Goal: Transaction & Acquisition: Purchase product/service

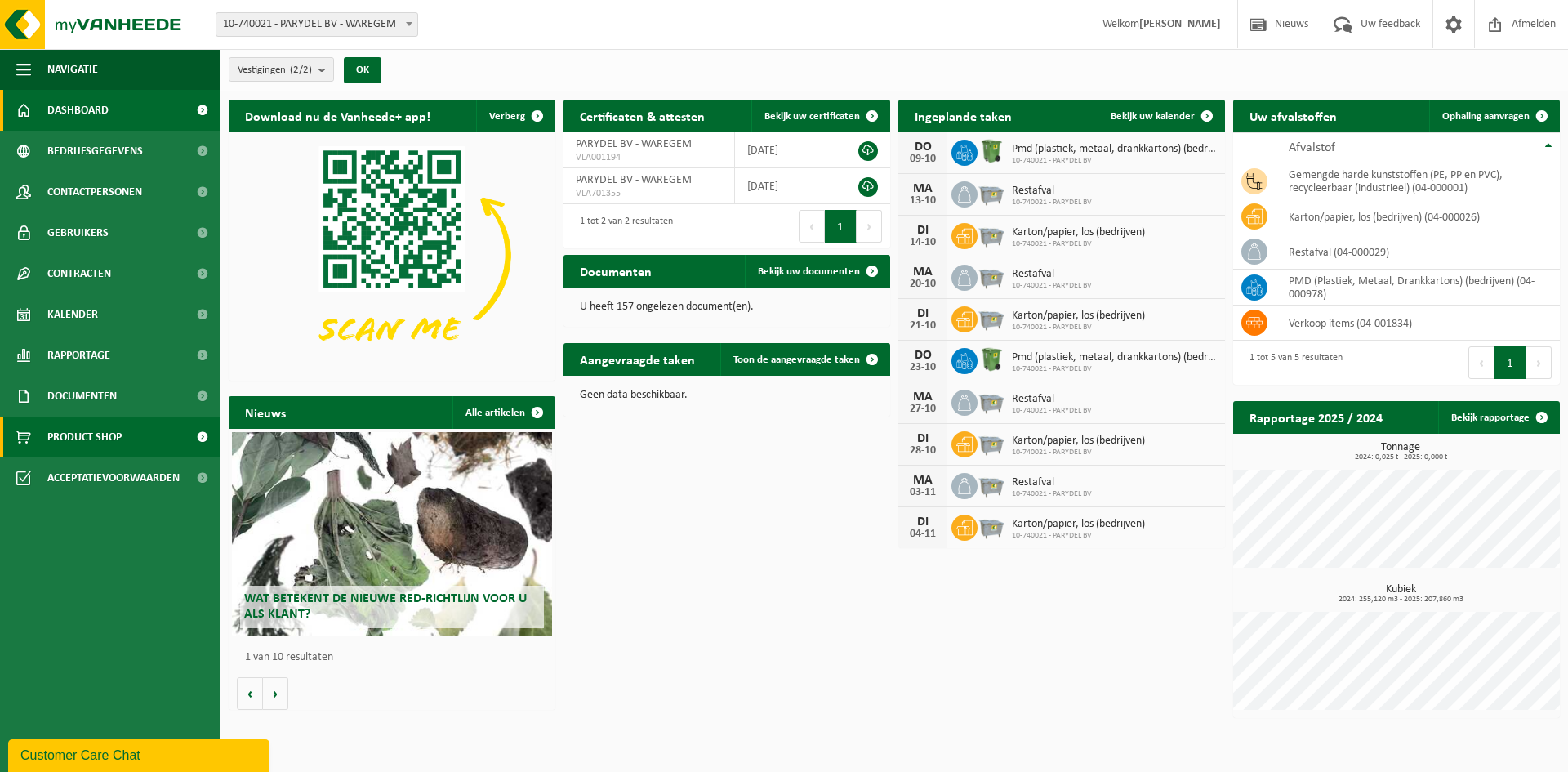
click at [81, 431] on span "Product Shop" at bounding box center [84, 437] width 74 height 41
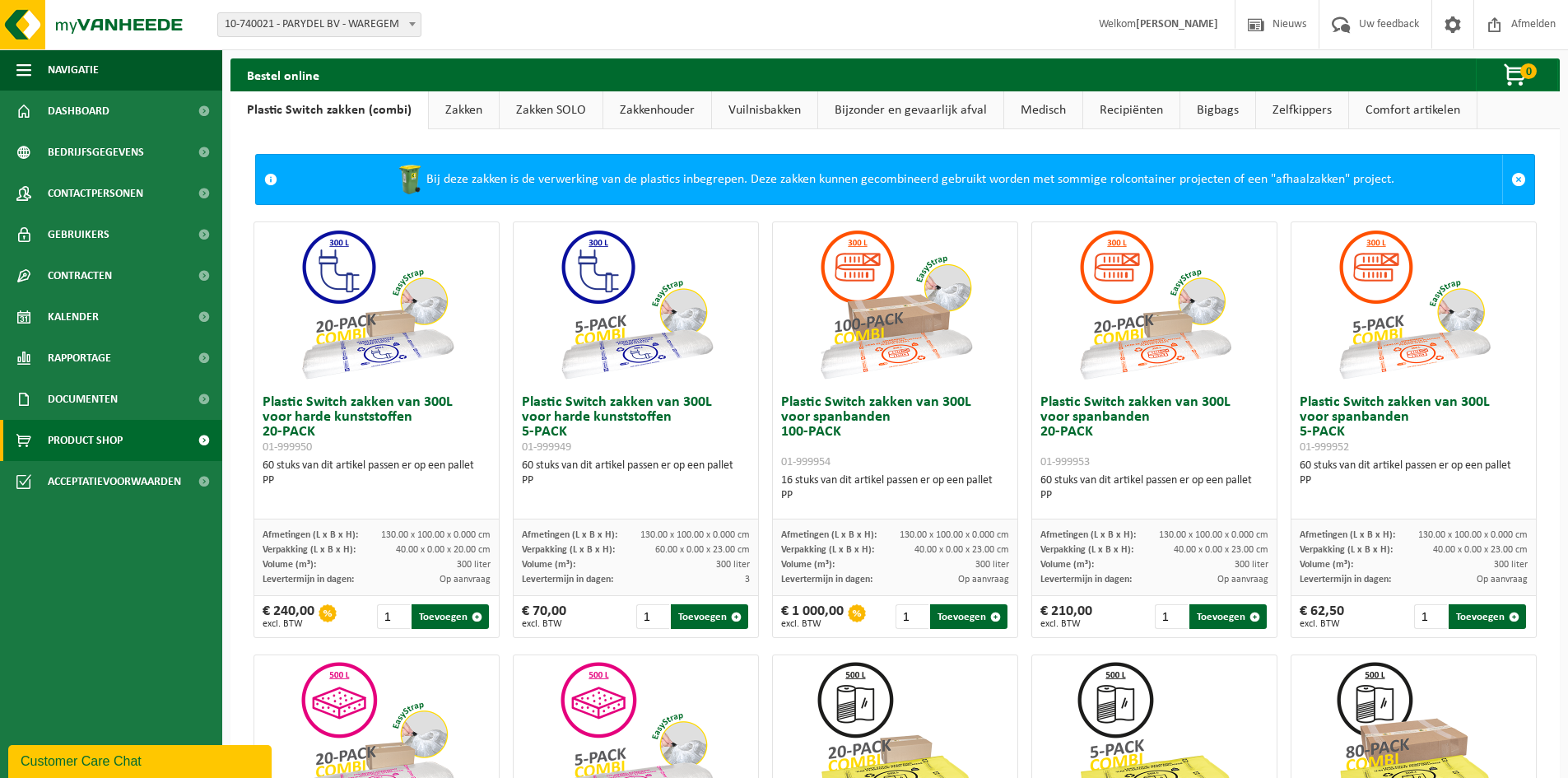
click at [1220, 111] on link "Bigbags" at bounding box center [1217, 111] width 75 height 38
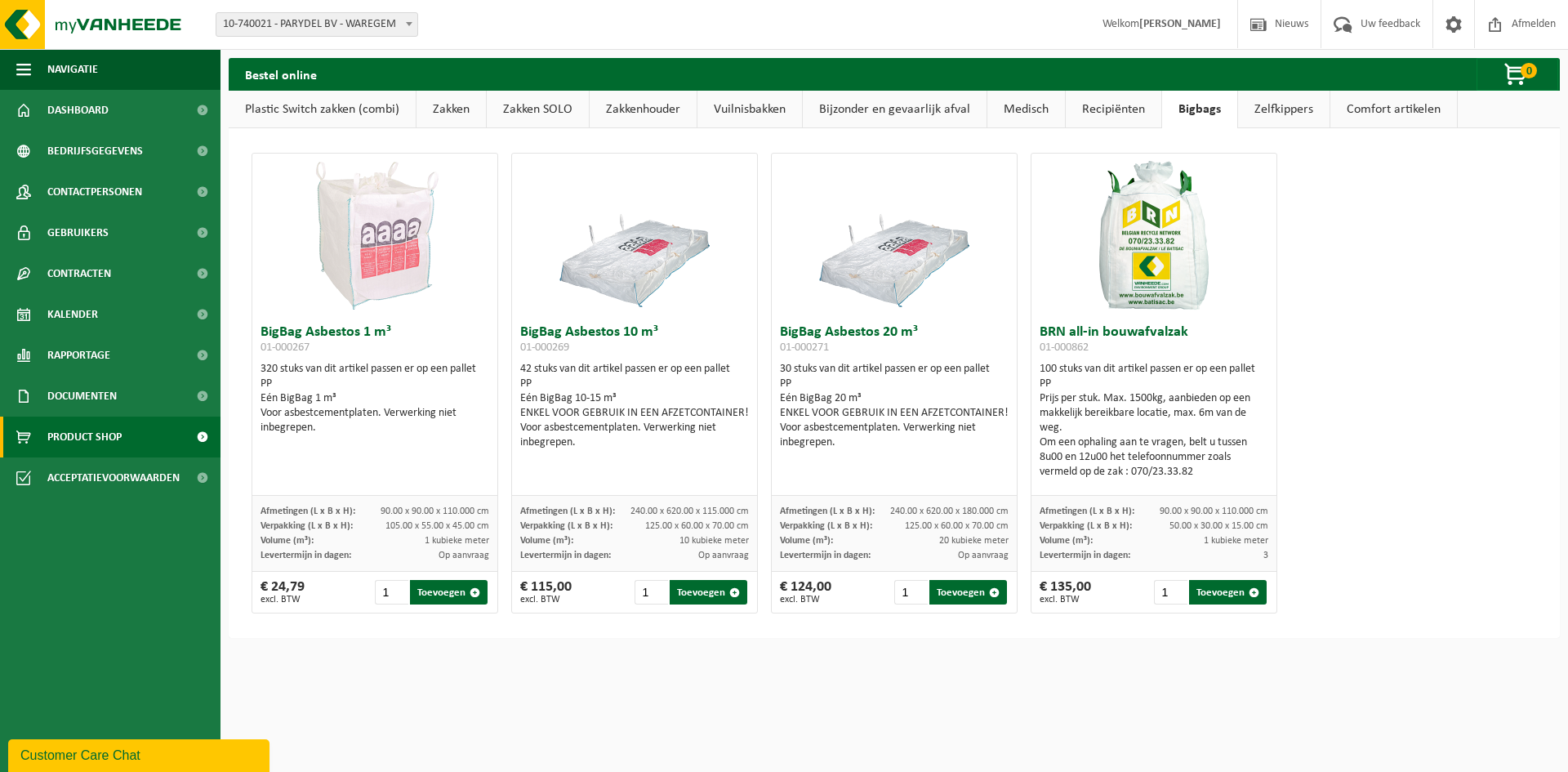
click at [1137, 247] on img at bounding box center [1154, 235] width 163 height 163
click at [1249, 595] on span "button" at bounding box center [1254, 592] width 11 height 11
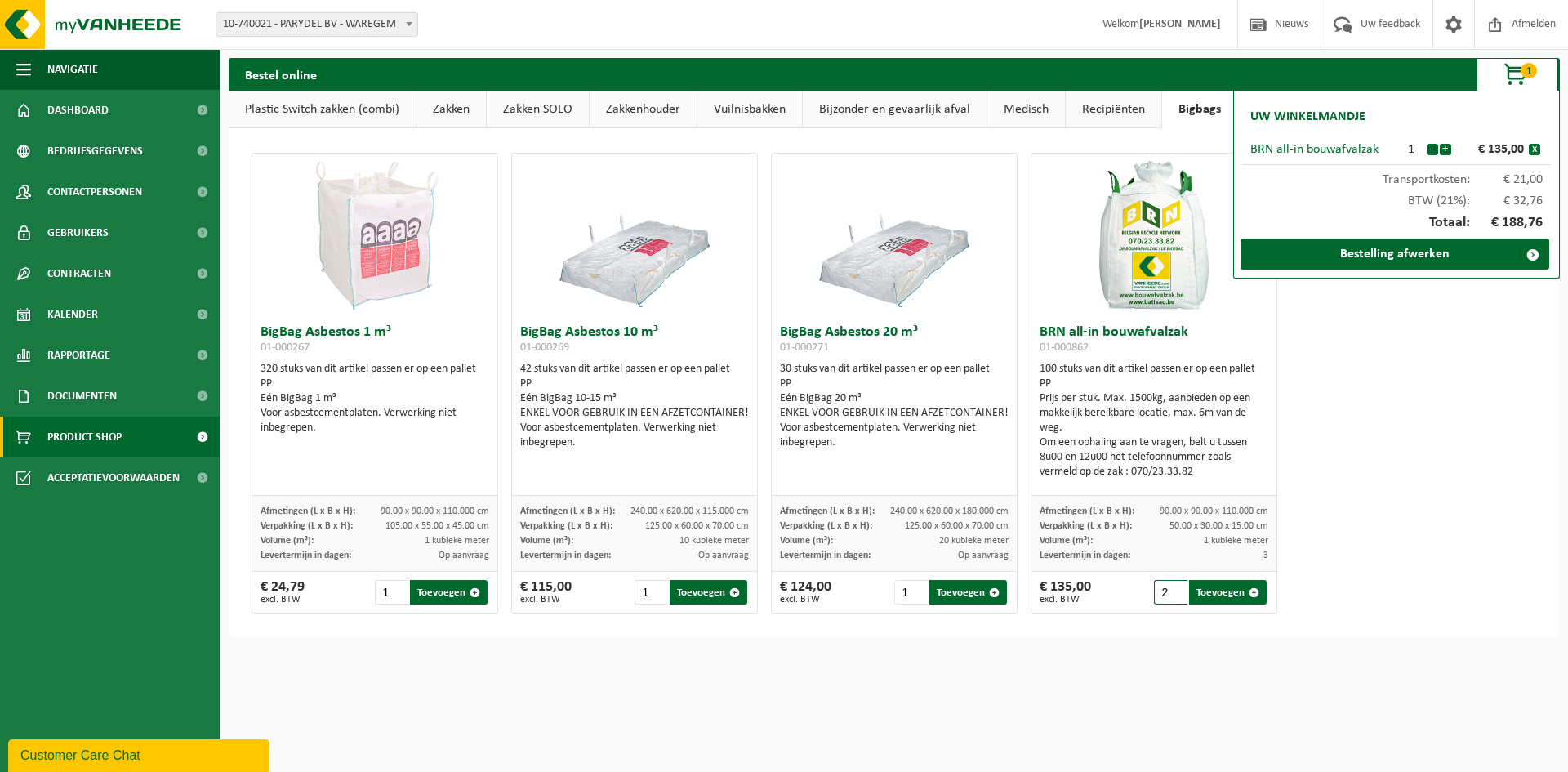
click at [1169, 589] on input "2" at bounding box center [1170, 592] width 34 height 25
click at [1236, 595] on button "Toevoegen" at bounding box center [1228, 592] width 78 height 25
type input "1"
click at [1414, 252] on link "Bestelling afwerken" at bounding box center [1395, 254] width 308 height 31
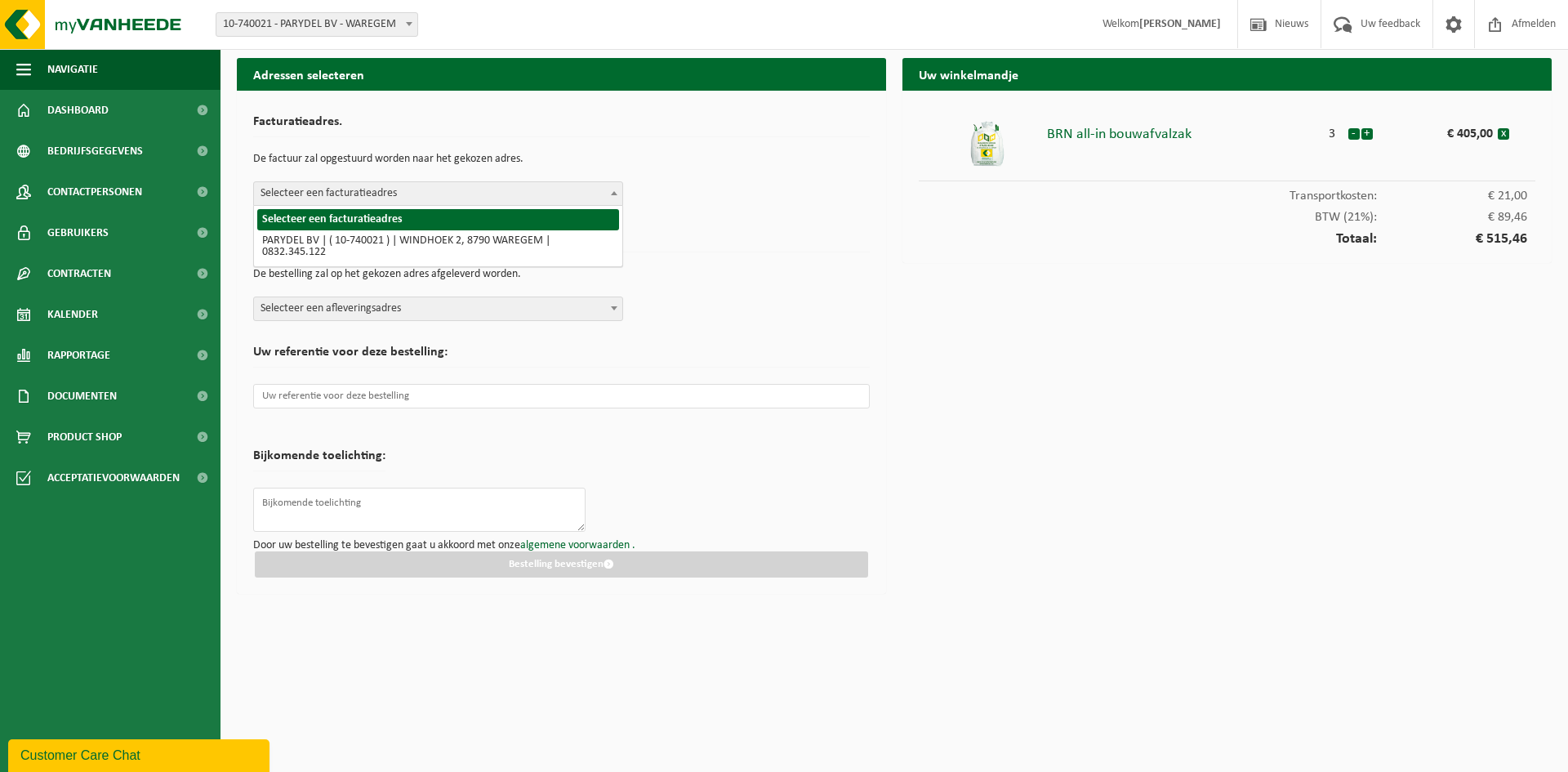
click at [613, 201] on span at bounding box center [614, 193] width 16 height 21
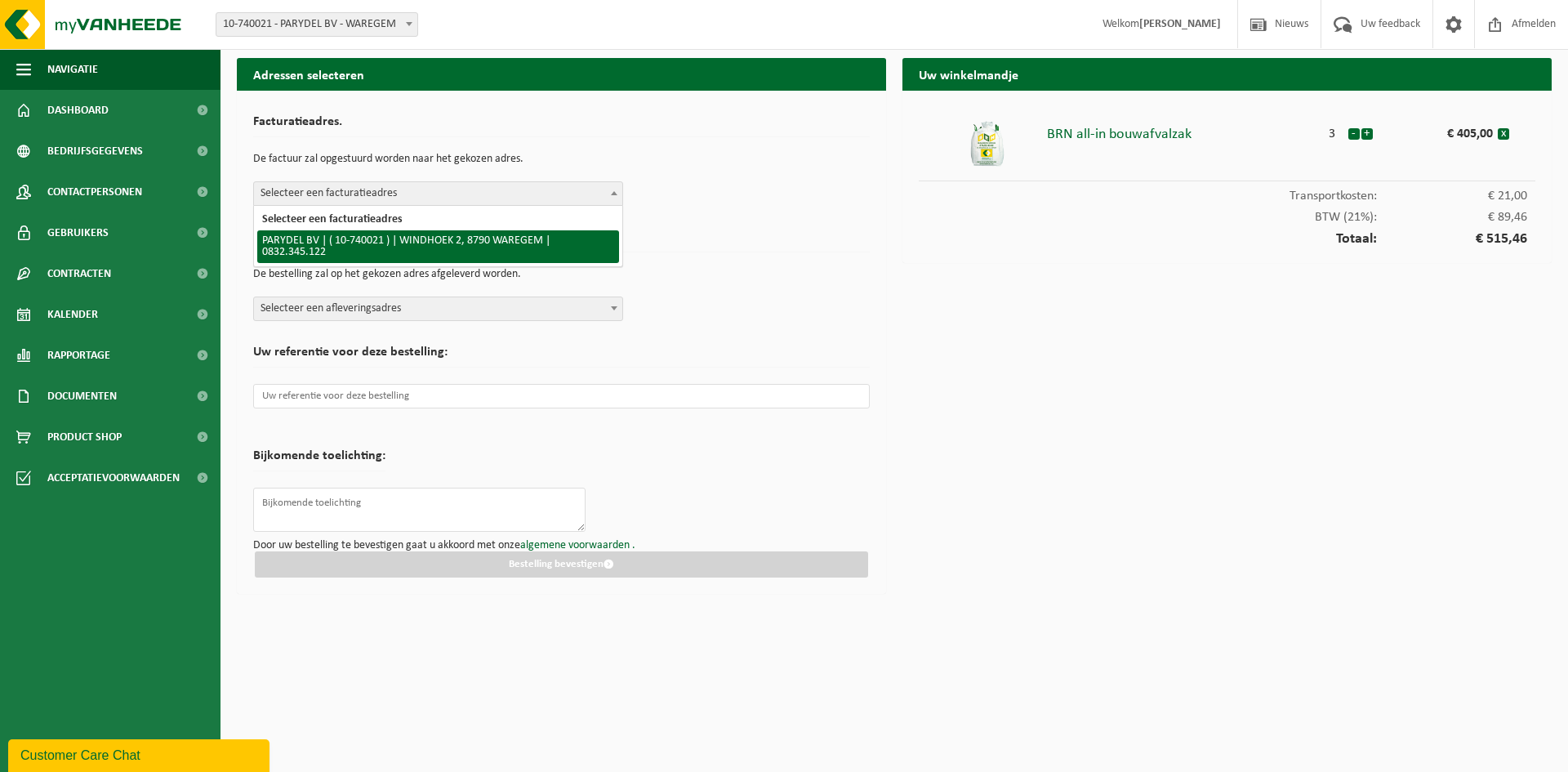
select select "6343"
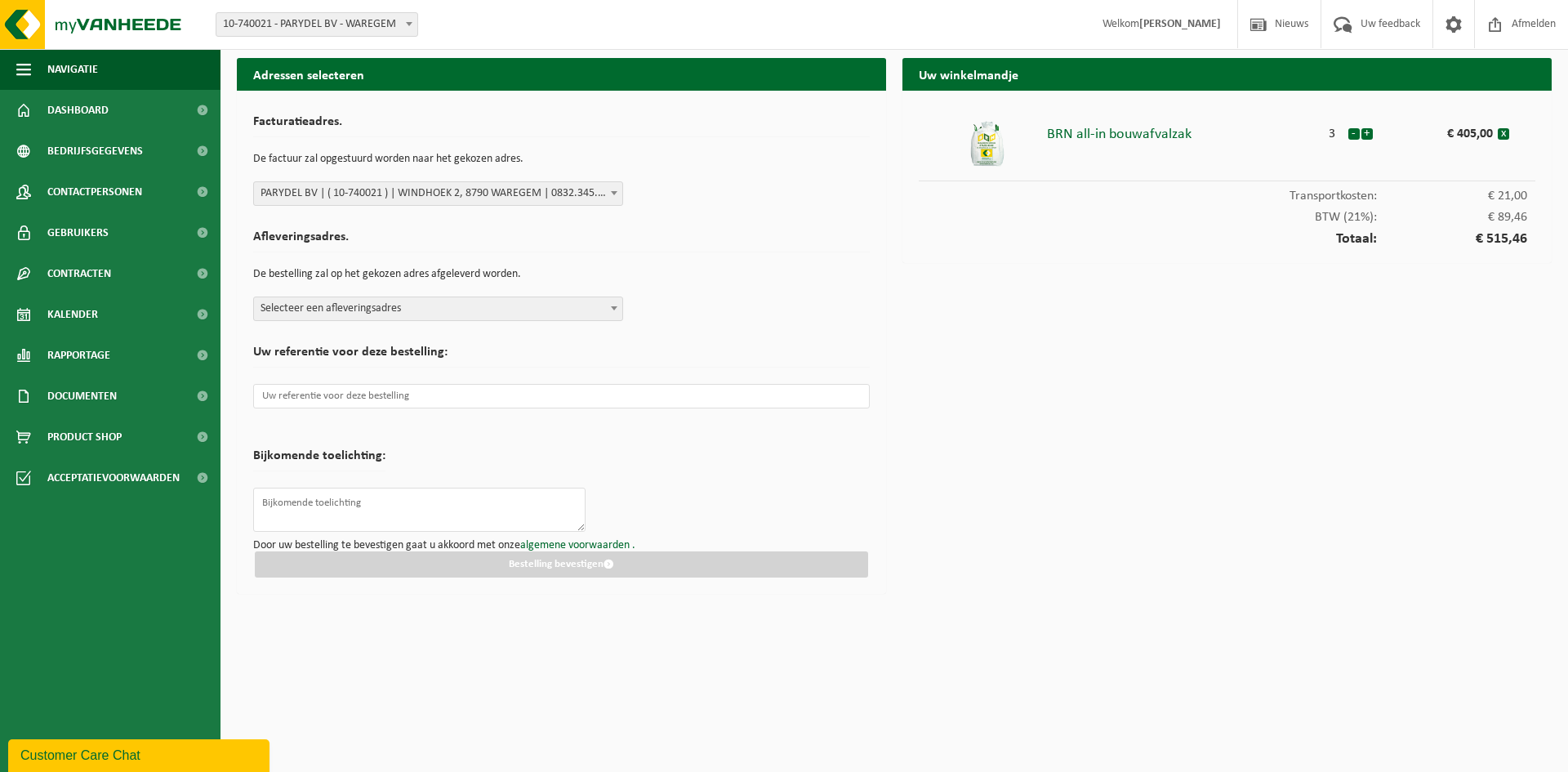
click at [572, 313] on span "Selecteer een afleveringsadres" at bounding box center [438, 308] width 369 height 23
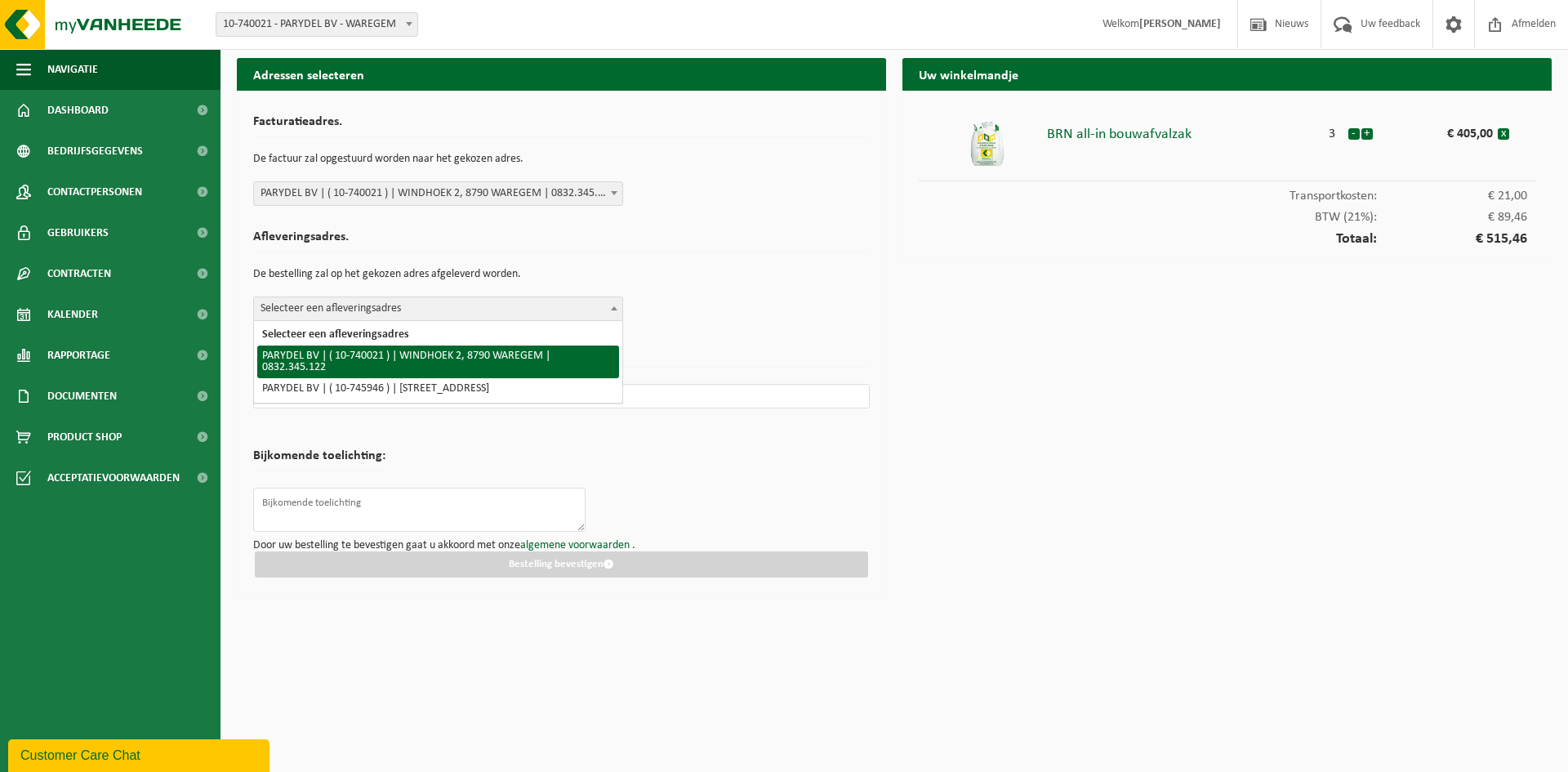
select select "6343"
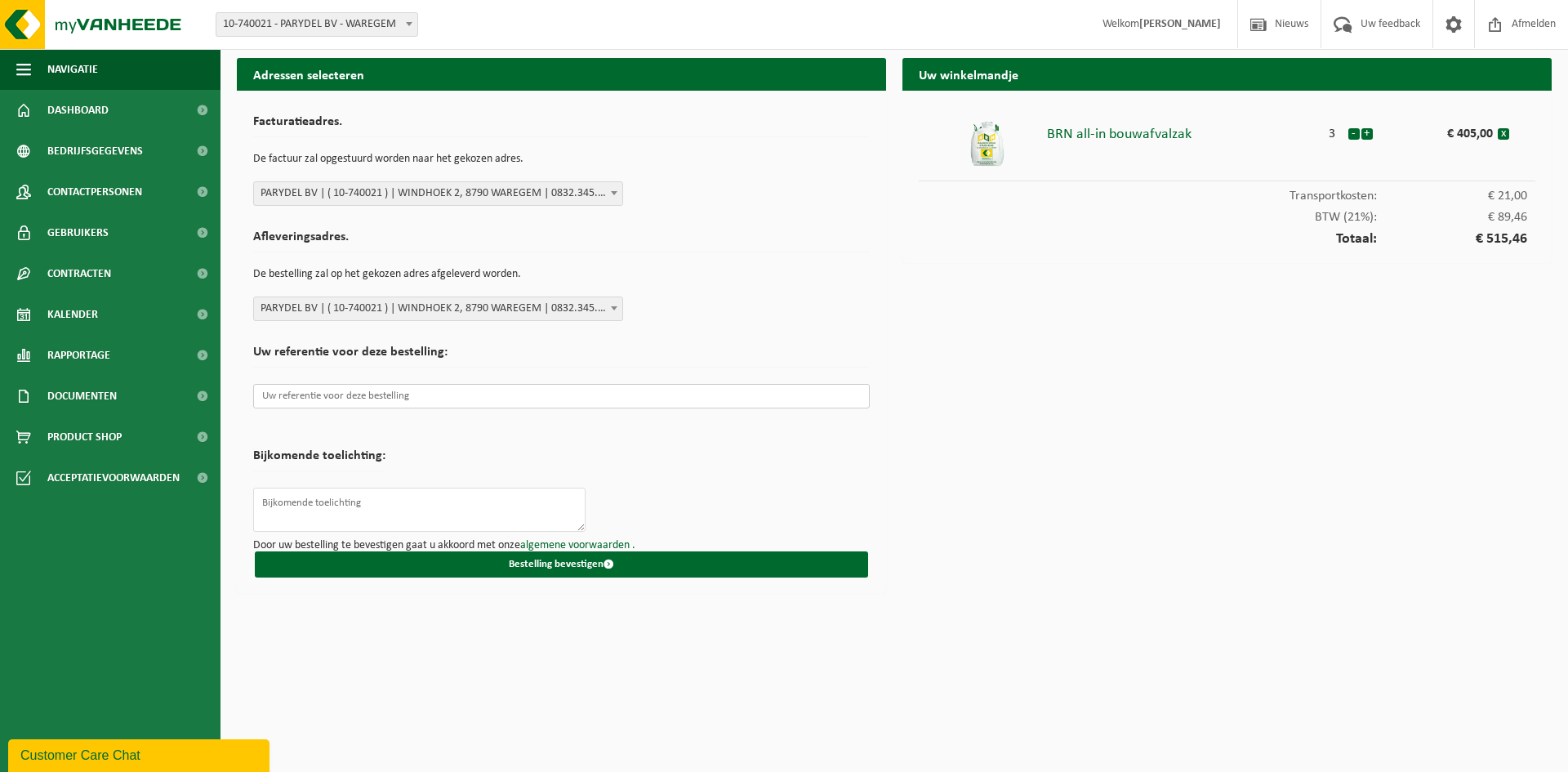
click at [285, 398] on input "text" at bounding box center [562, 396] width 617 height 25
click at [309, 501] on textarea at bounding box center [419, 509] width 332 height 44
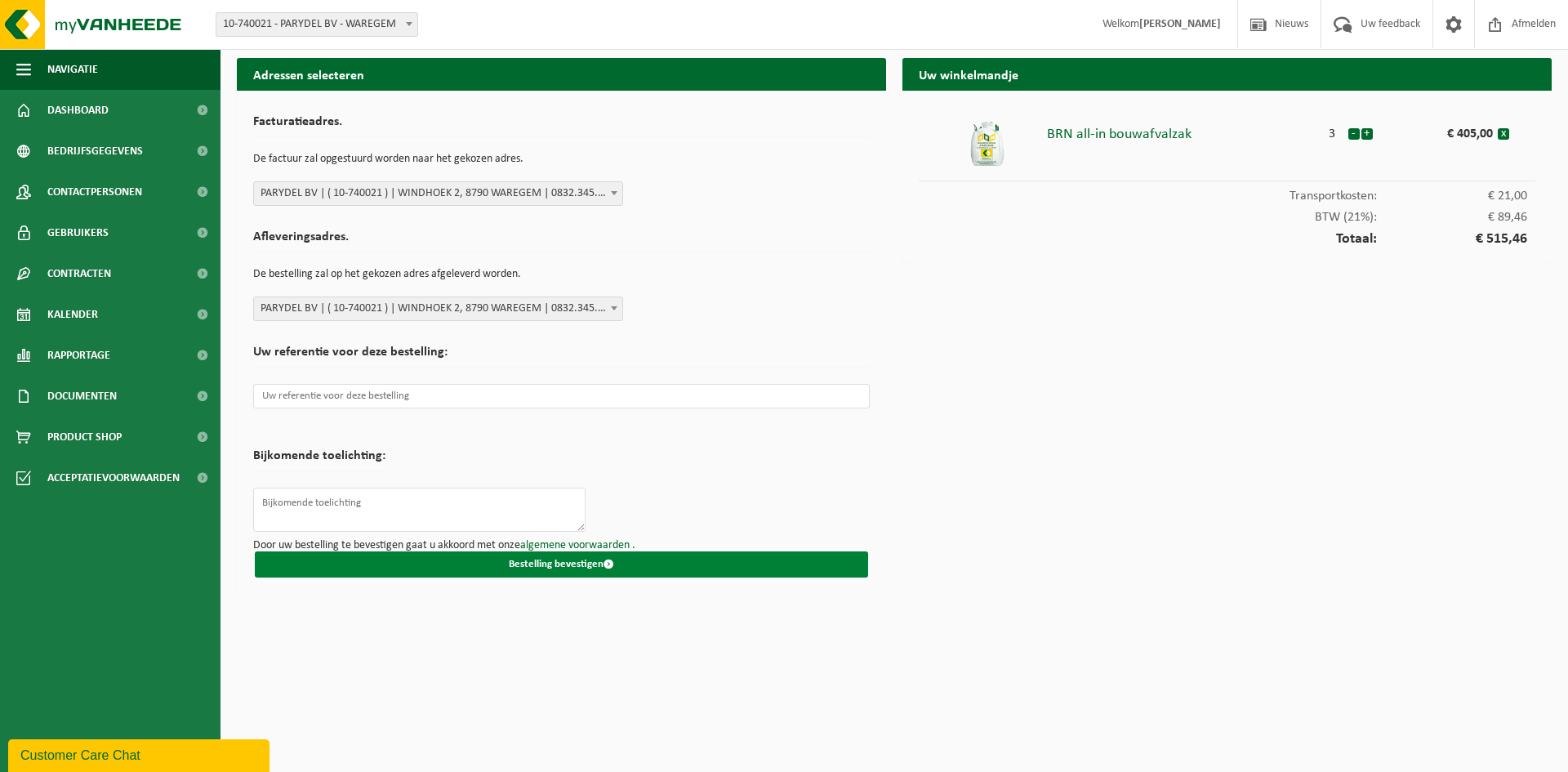
click at [586, 567] on button "Bestelling bevestigen" at bounding box center [562, 564] width 614 height 26
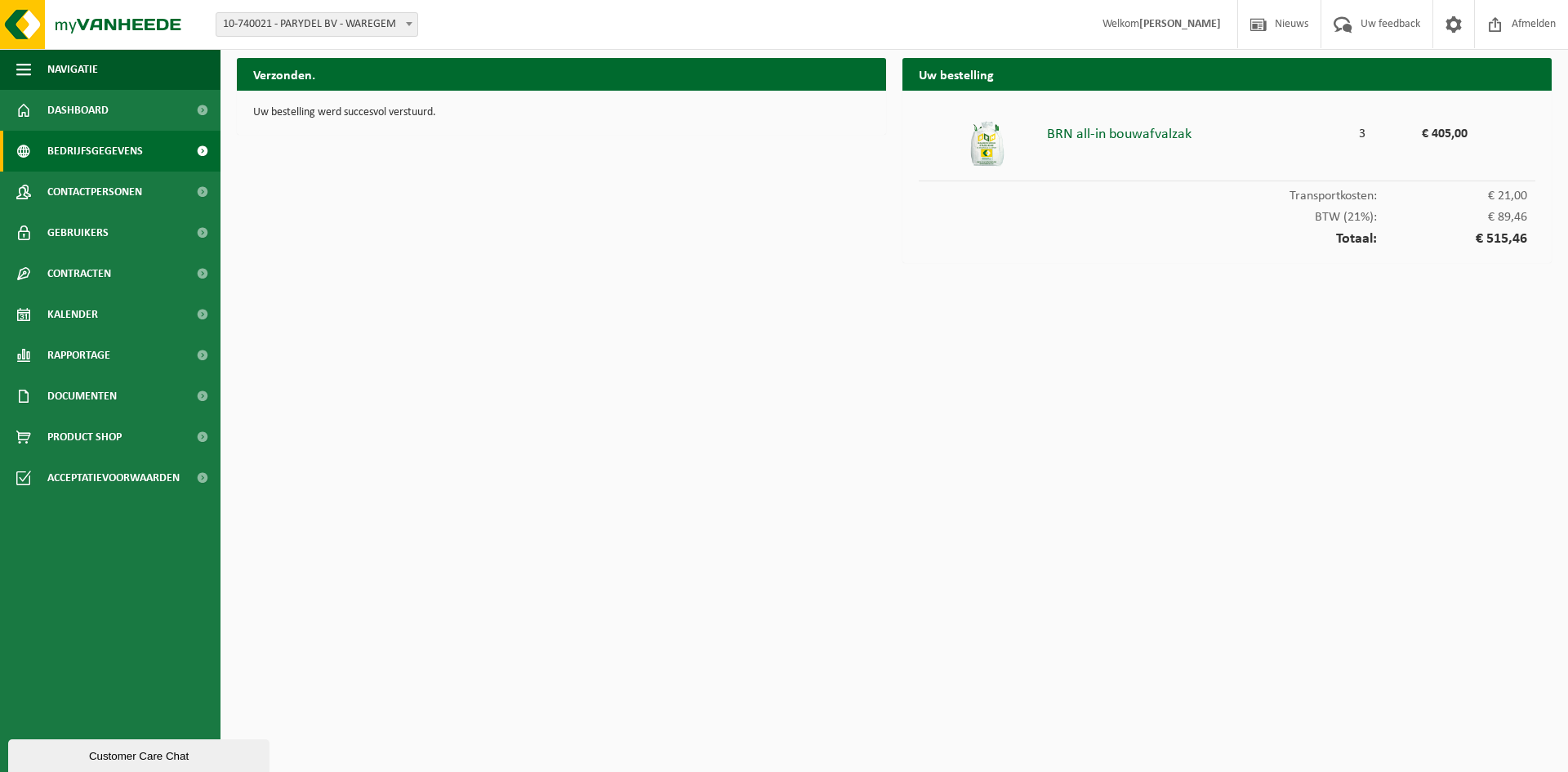
click at [86, 145] on span "Bedrijfsgegevens" at bounding box center [95, 151] width 96 height 41
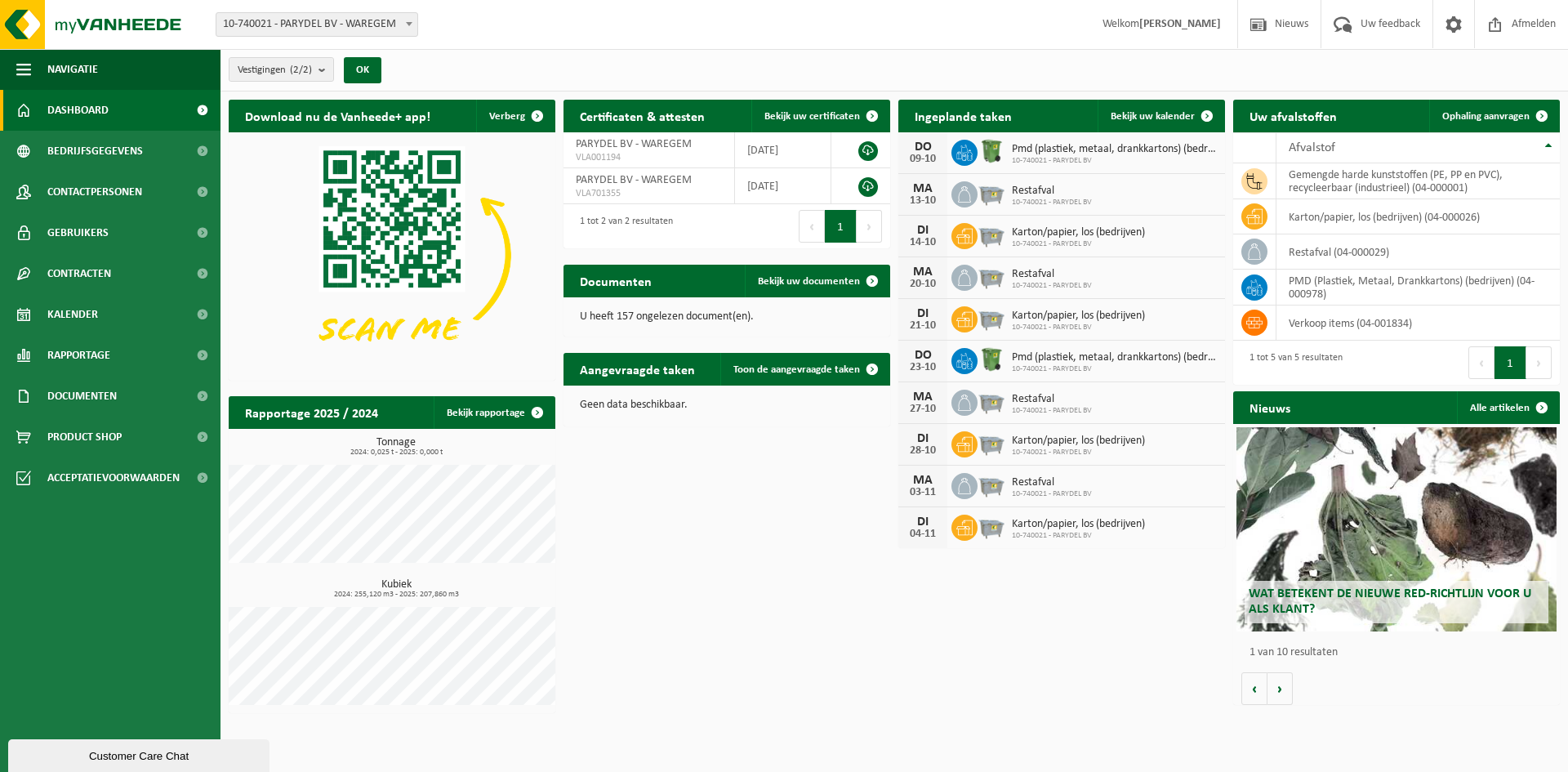
click at [1026, 247] on span "10-740021 - PARYDEL BV" at bounding box center [1078, 244] width 133 height 10
click at [932, 233] on div "DI" at bounding box center [923, 230] width 33 height 13
click at [966, 229] on icon at bounding box center [965, 236] width 16 height 16
click at [1173, 106] on link "Bekijk uw kalender" at bounding box center [1161, 116] width 126 height 33
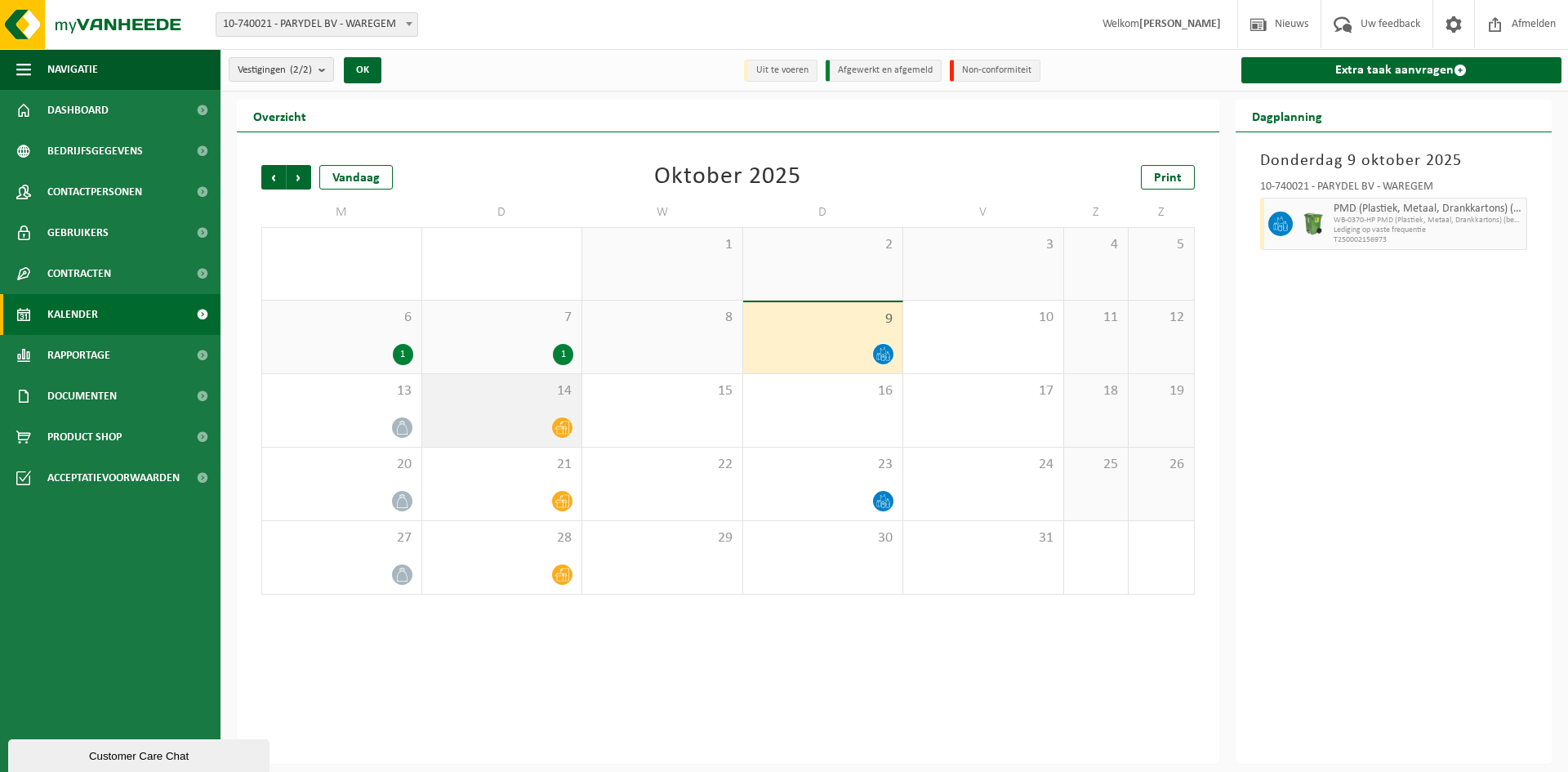
click at [564, 406] on div "14" at bounding box center [502, 411] width 160 height 73
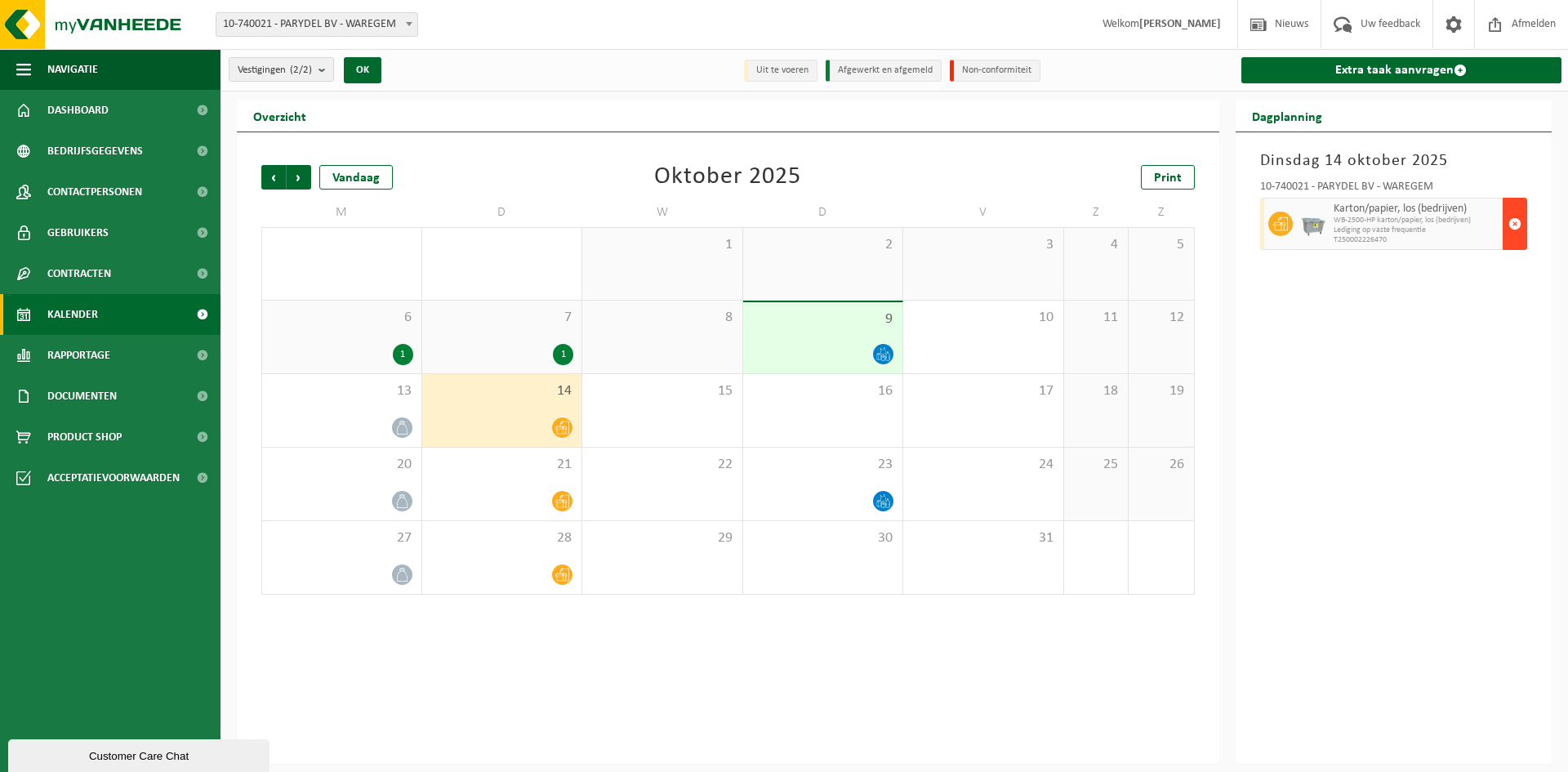
click at [1512, 218] on span "button" at bounding box center [1515, 224] width 13 height 33
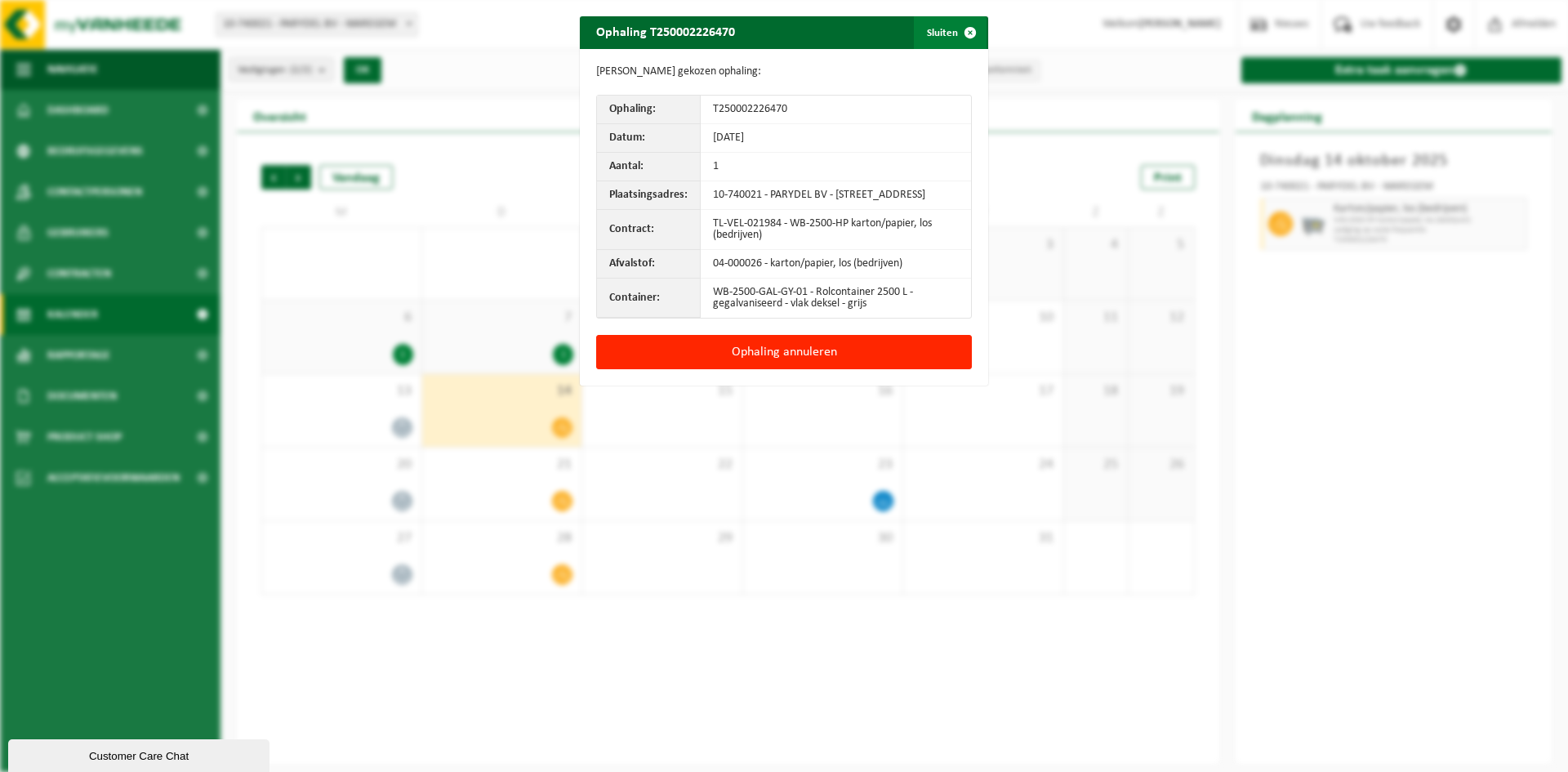
click at [964, 34] on span "button" at bounding box center [971, 33] width 33 height 33
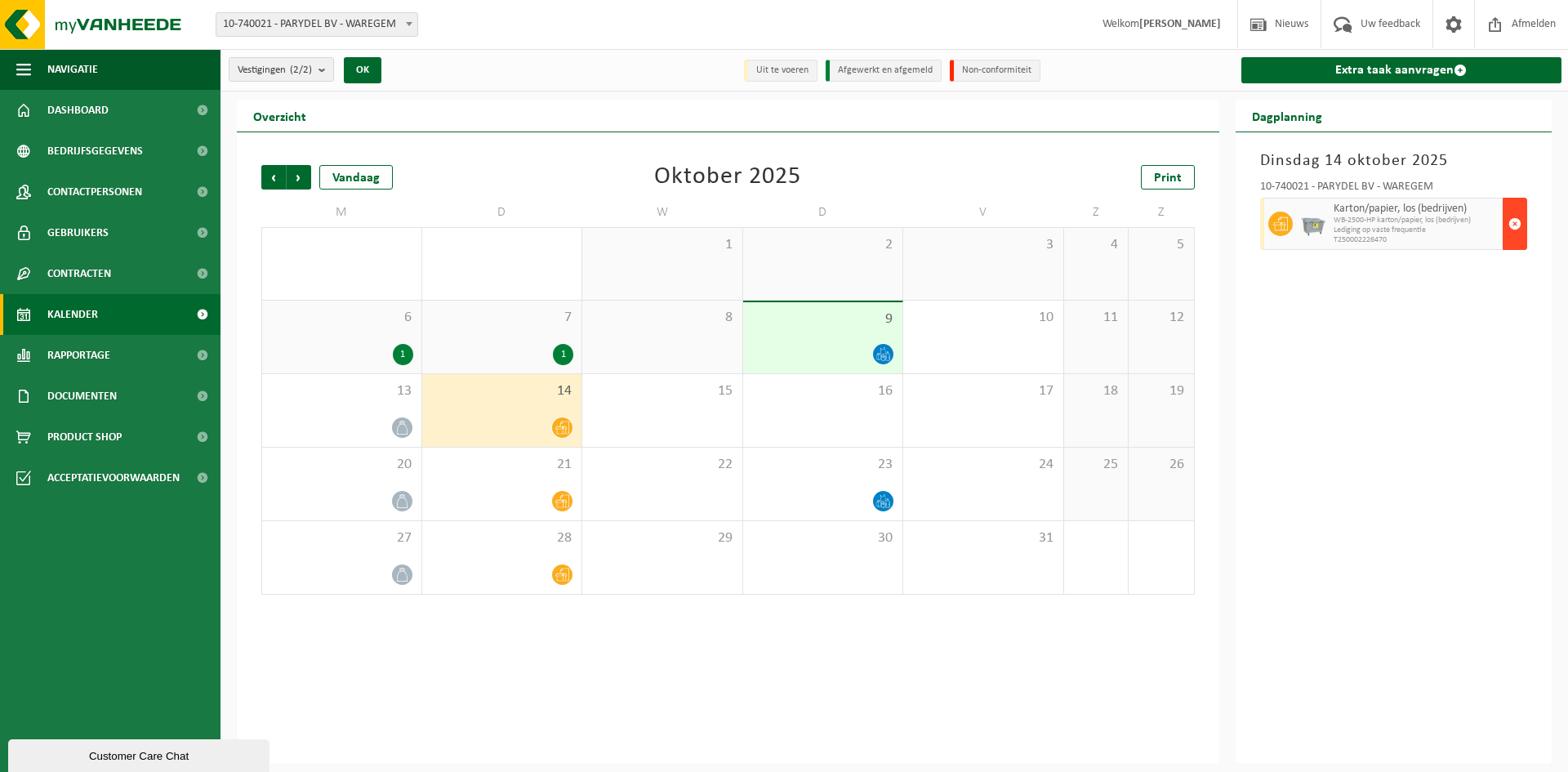
click at [1520, 217] on span "button" at bounding box center [1515, 224] width 13 height 33
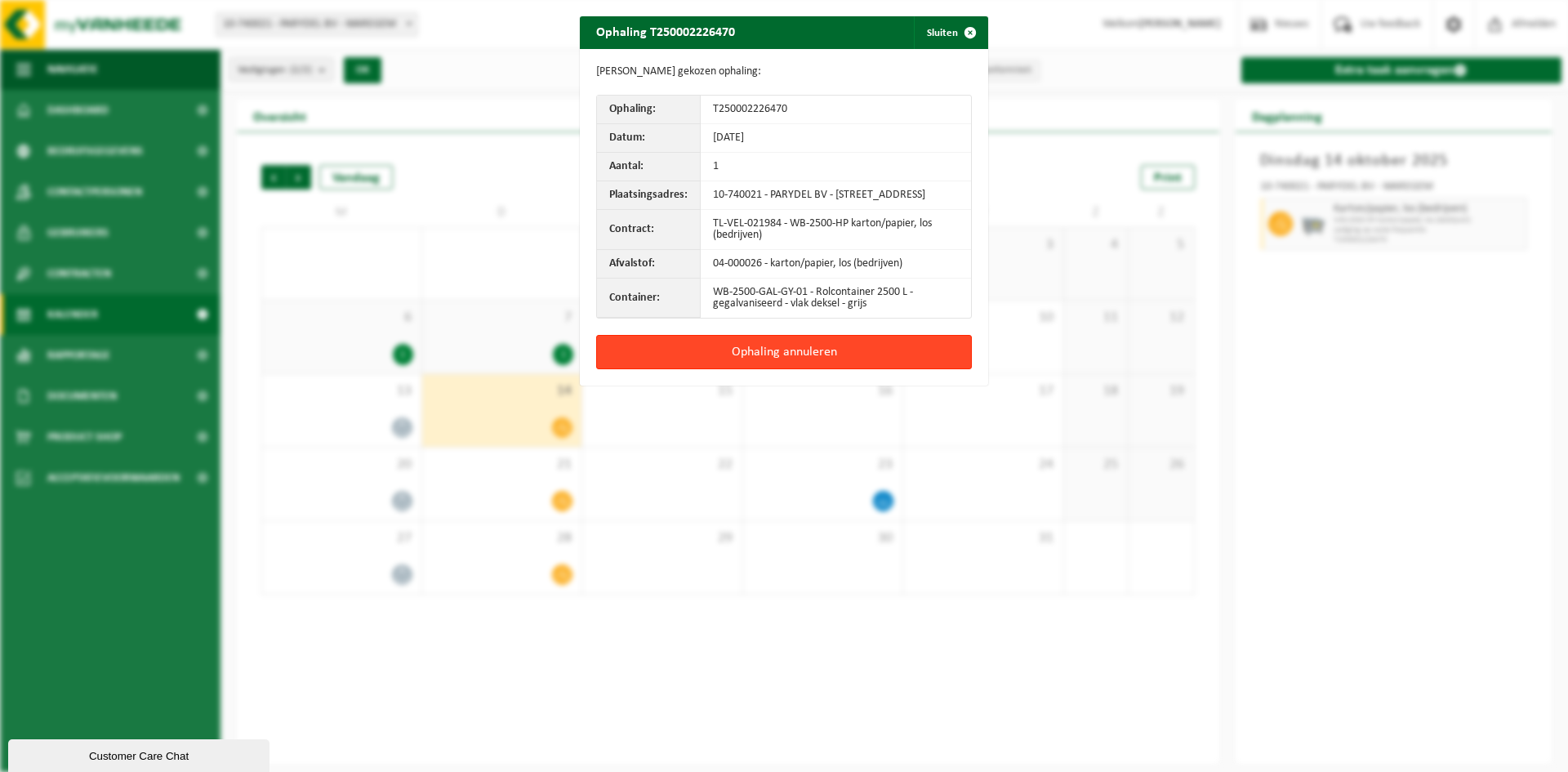
click at [818, 360] on button "Ophaling annuleren" at bounding box center [784, 352] width 376 height 35
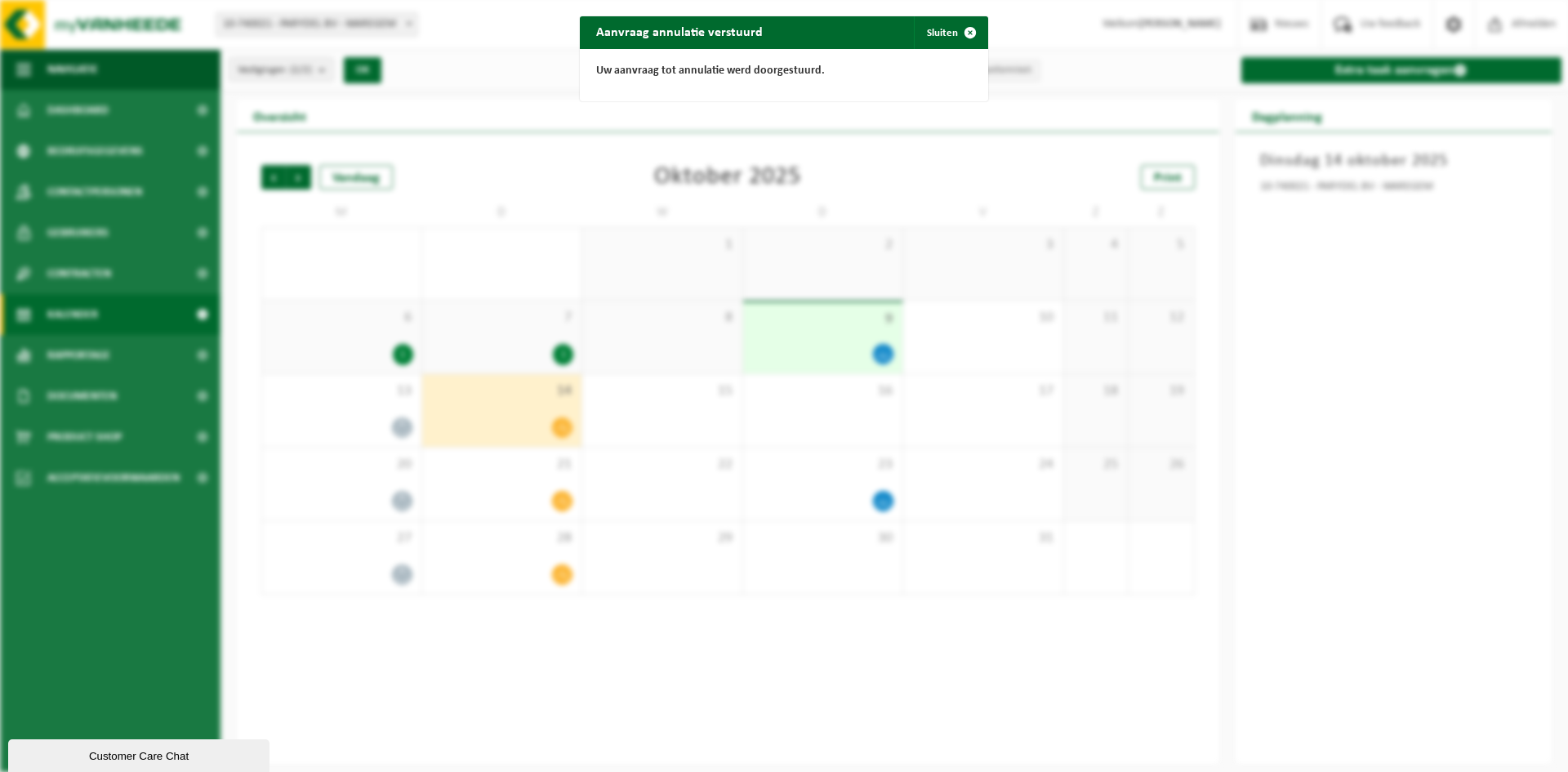
click at [960, 33] on span "button" at bounding box center [971, 33] width 33 height 33
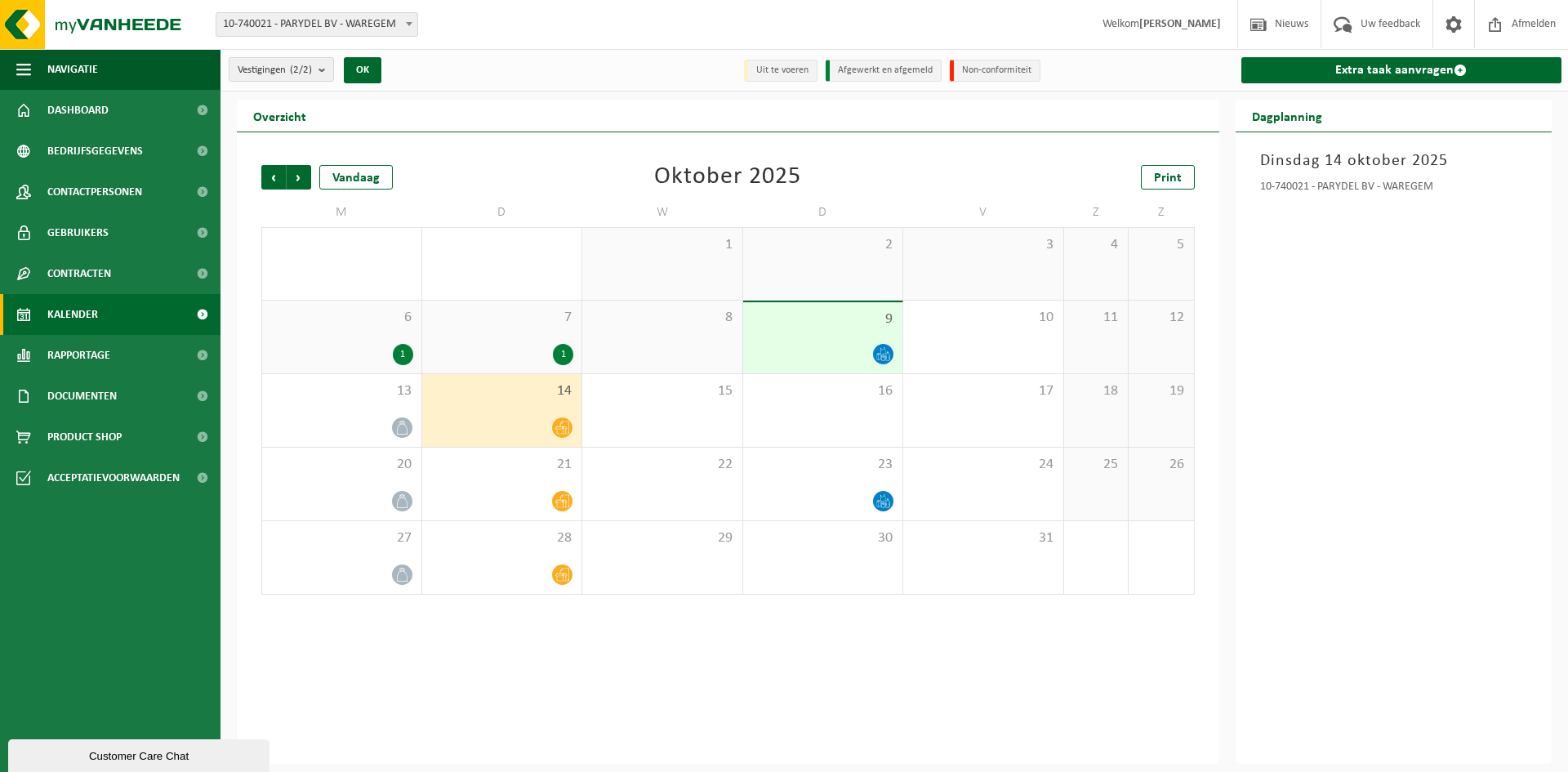
click at [1381, 405] on div "[DATE] 10-740021 - PARYDEL BV - WAREGEM" at bounding box center [1394, 448] width 317 height 632
